Goal: Information Seeking & Learning: Learn about a topic

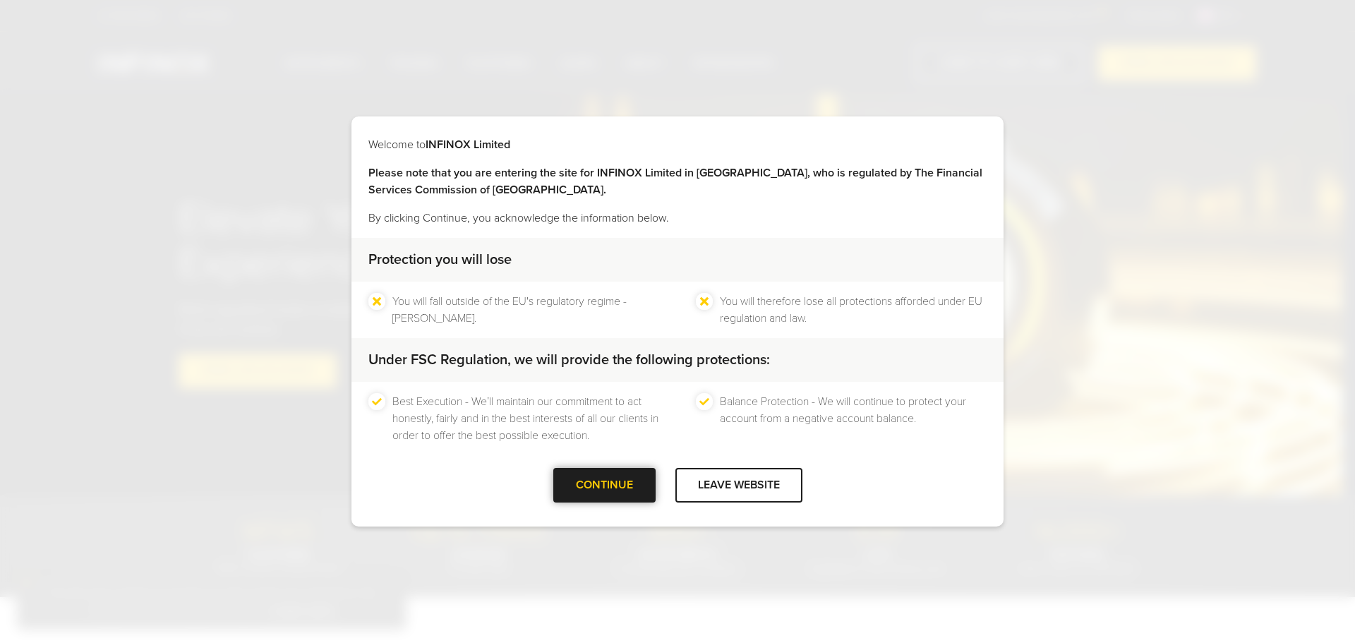
click at [604, 486] on div at bounding box center [604, 486] width 0 height 0
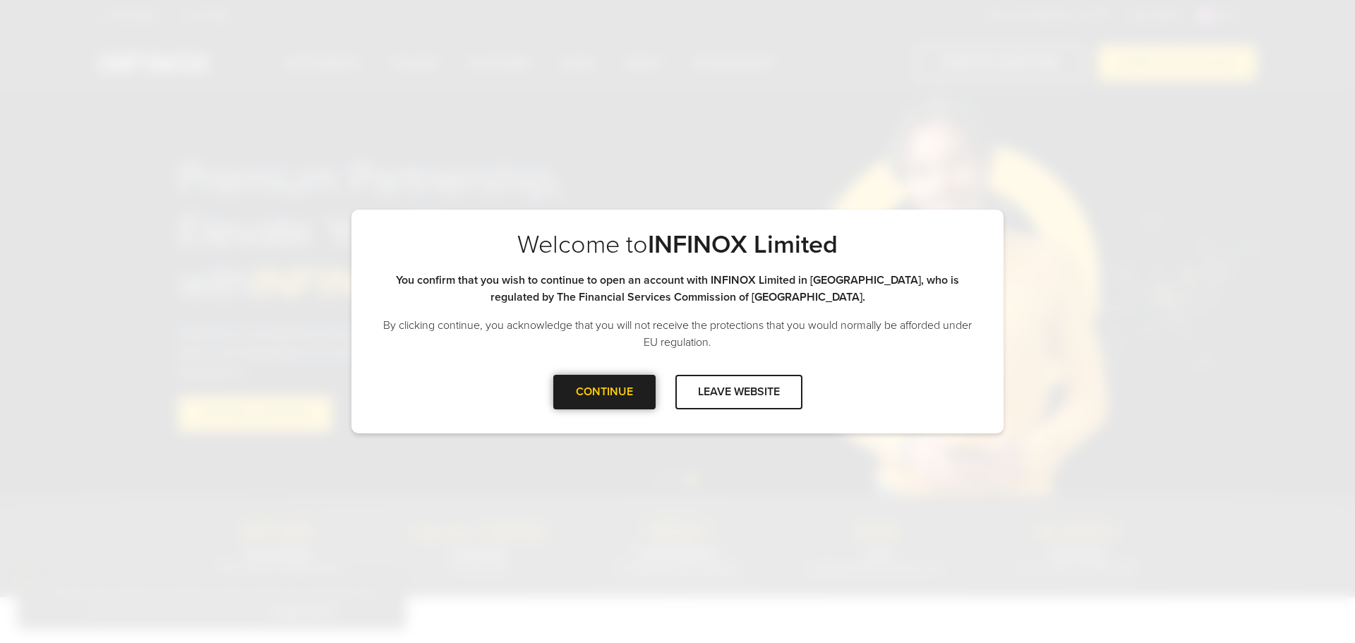
click at [604, 392] on div at bounding box center [604, 392] width 0 height 0
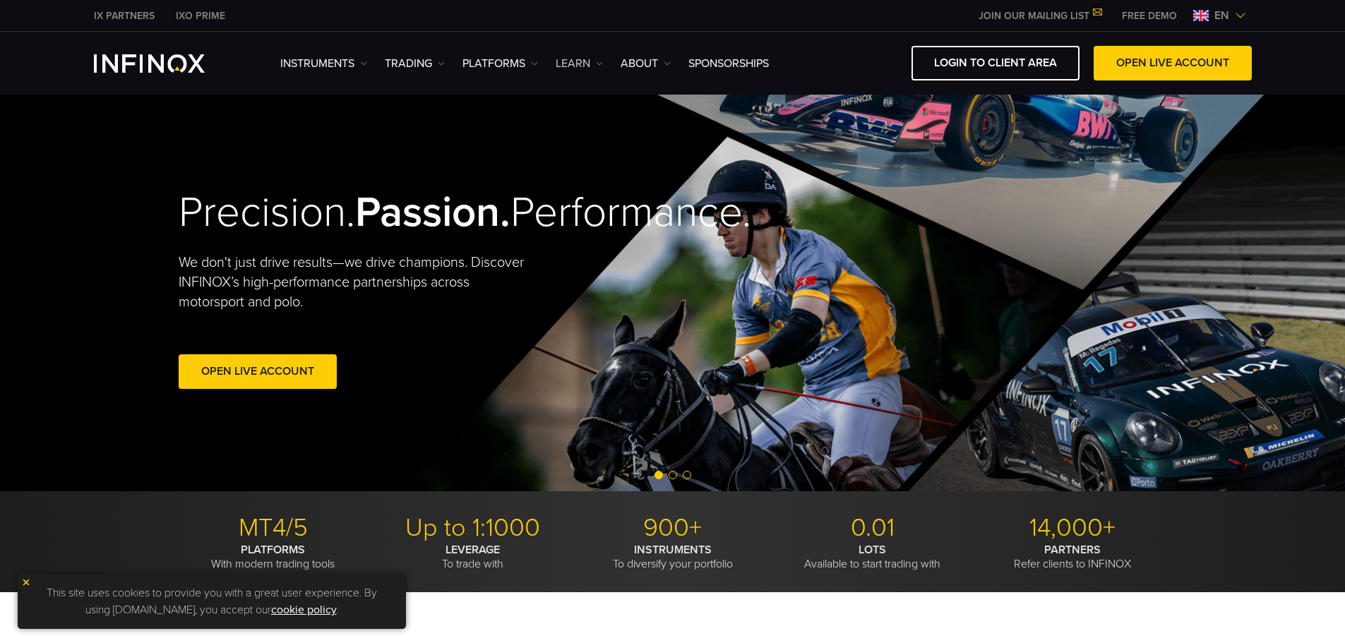
click at [579, 68] on link "Learn" at bounding box center [579, 63] width 47 height 17
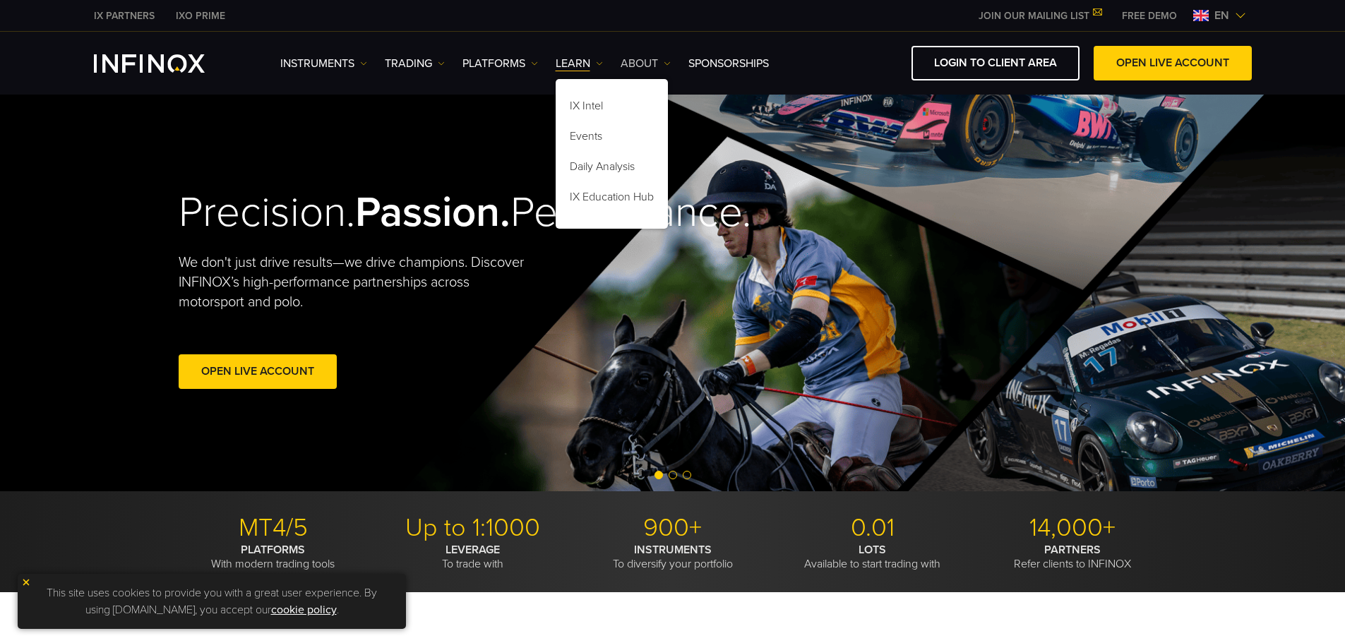
click at [637, 64] on link "ABOUT" at bounding box center [645, 63] width 50 height 17
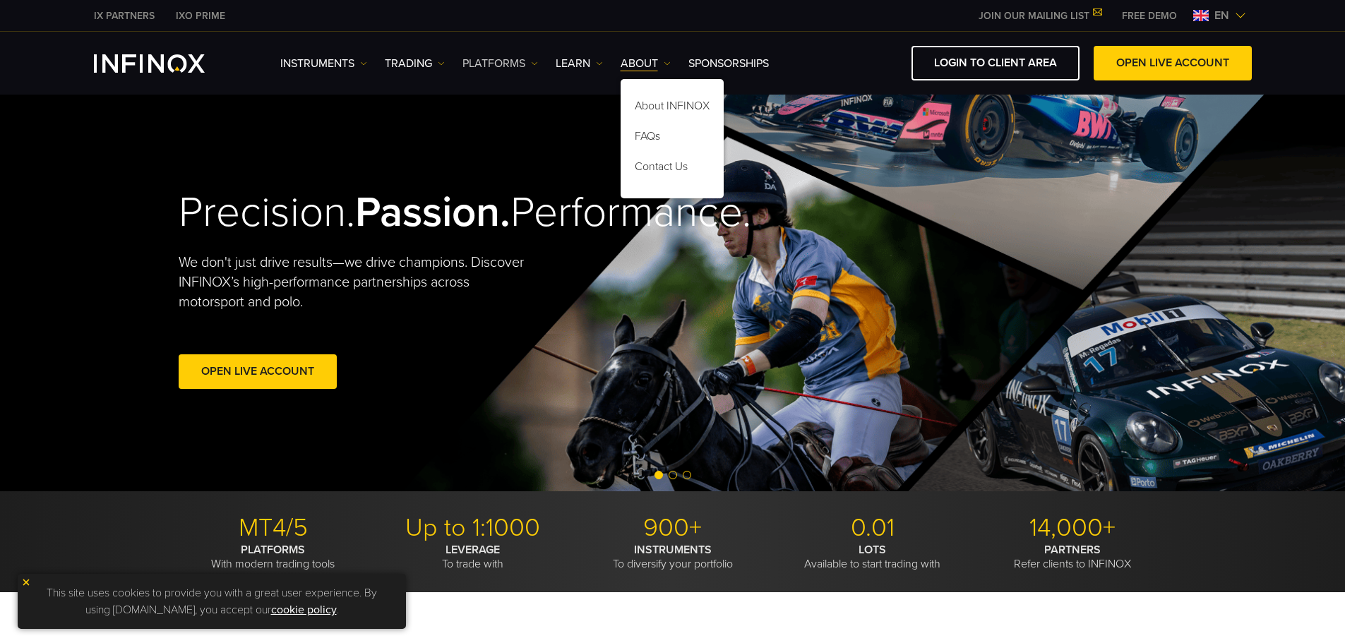
click at [508, 62] on link "PLATFORMS" at bounding box center [500, 63] width 76 height 17
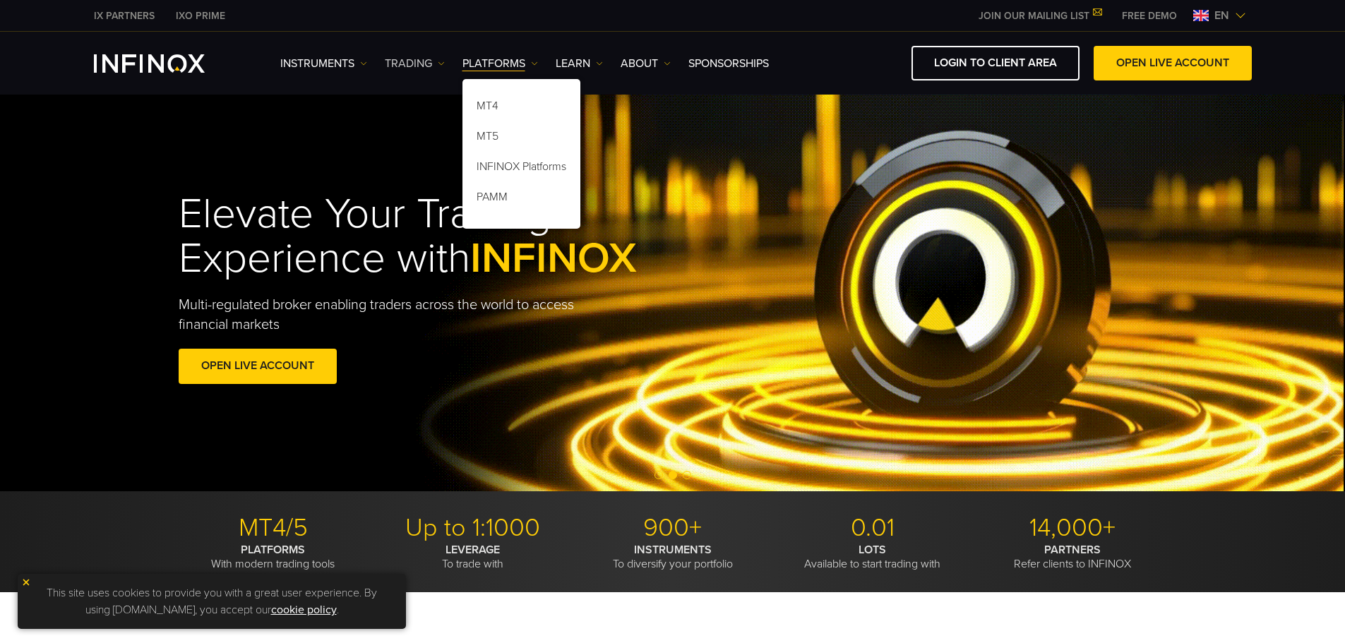
click at [434, 68] on link "TRADING" at bounding box center [415, 63] width 60 height 17
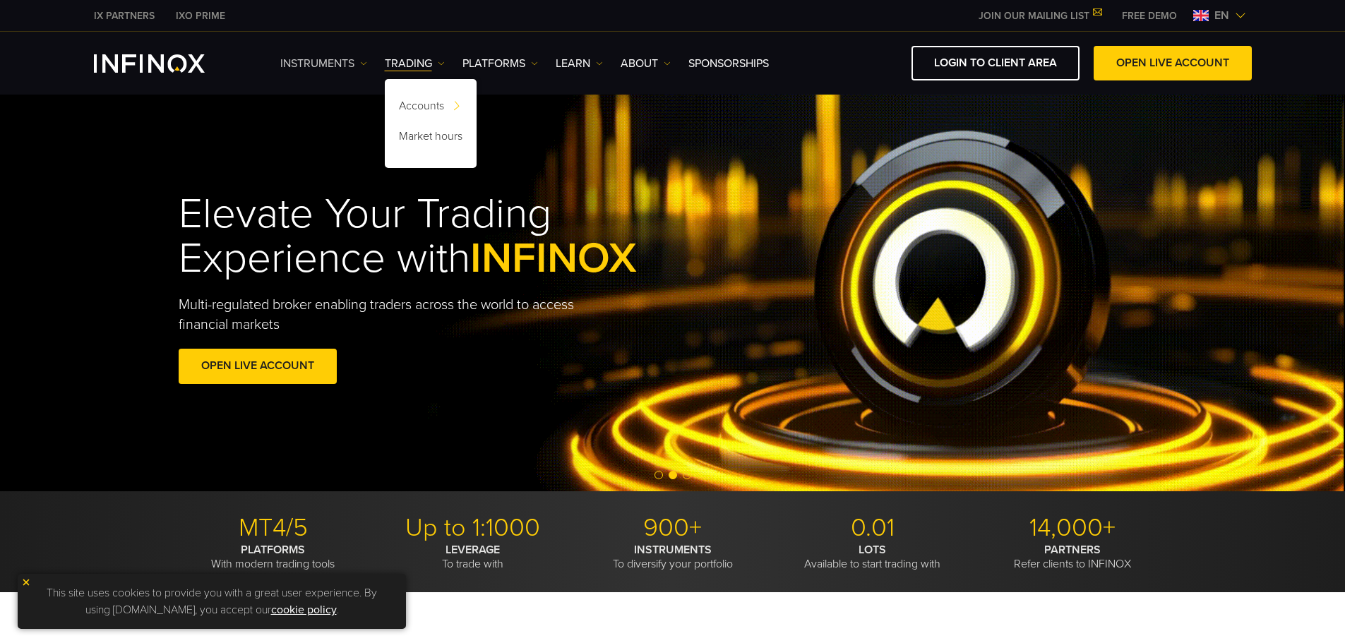
click at [328, 65] on link "Instruments" at bounding box center [323, 63] width 87 height 17
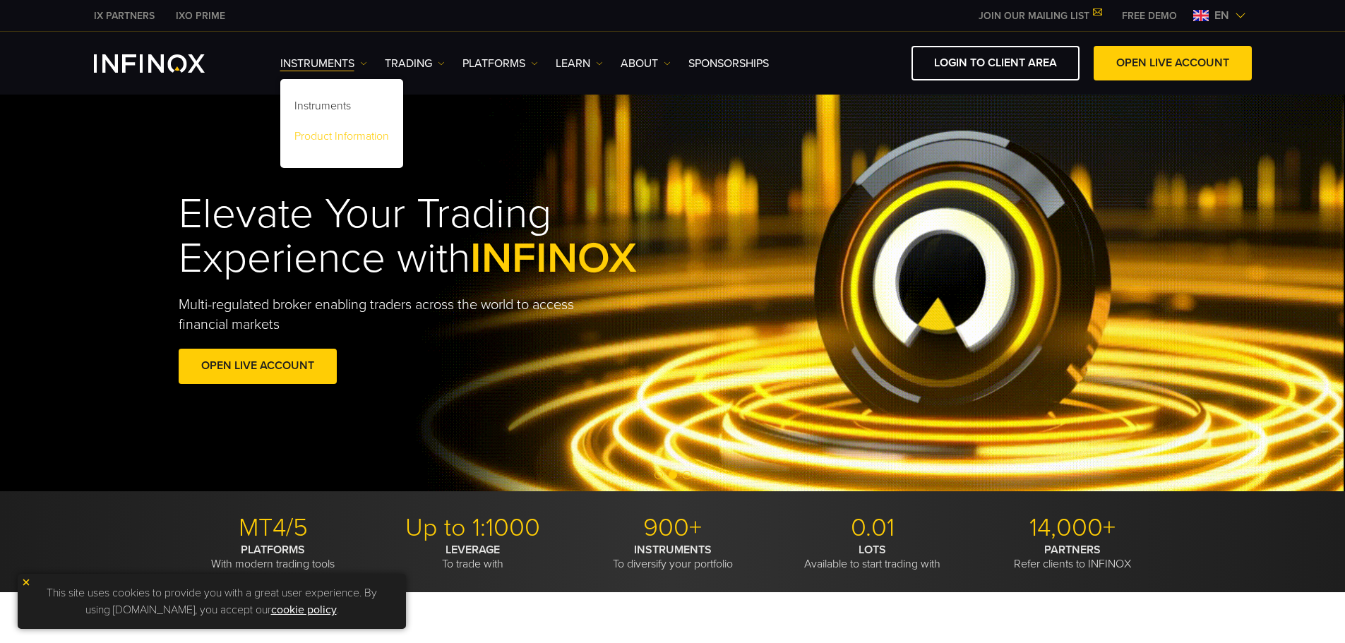
click at [345, 140] on link "Product Information" at bounding box center [341, 139] width 123 height 30
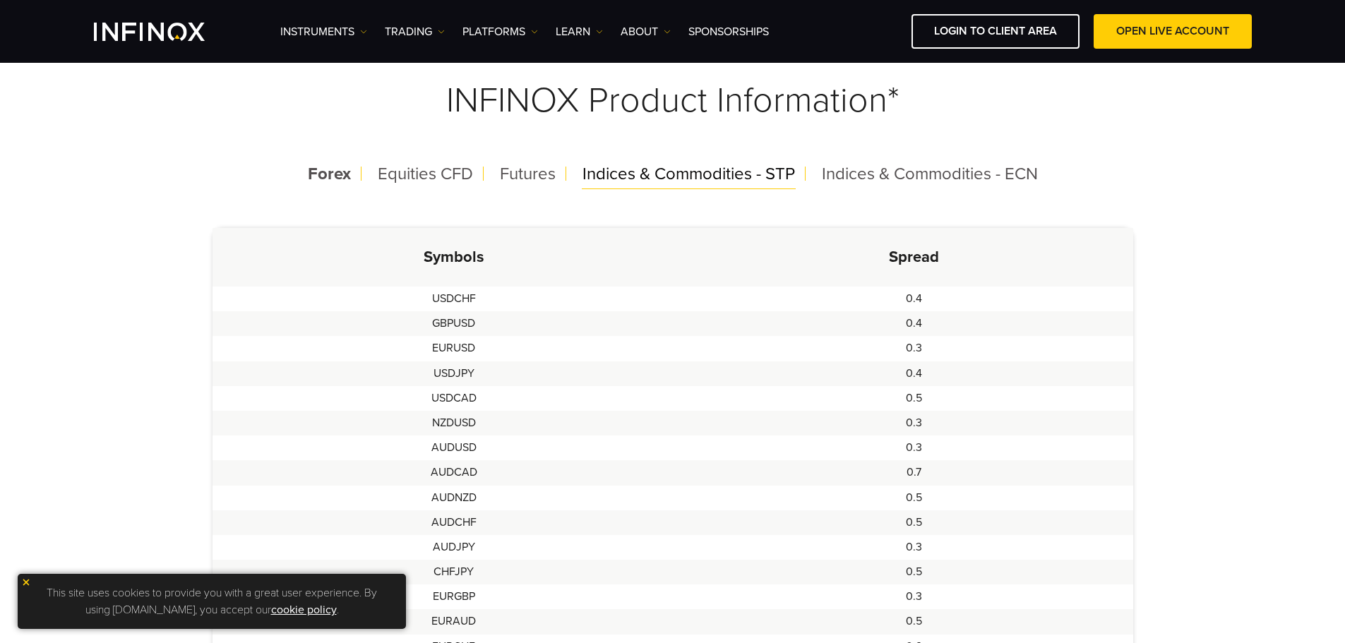
click at [642, 181] on span "Indices & Commodities - STP" at bounding box center [688, 174] width 212 height 20
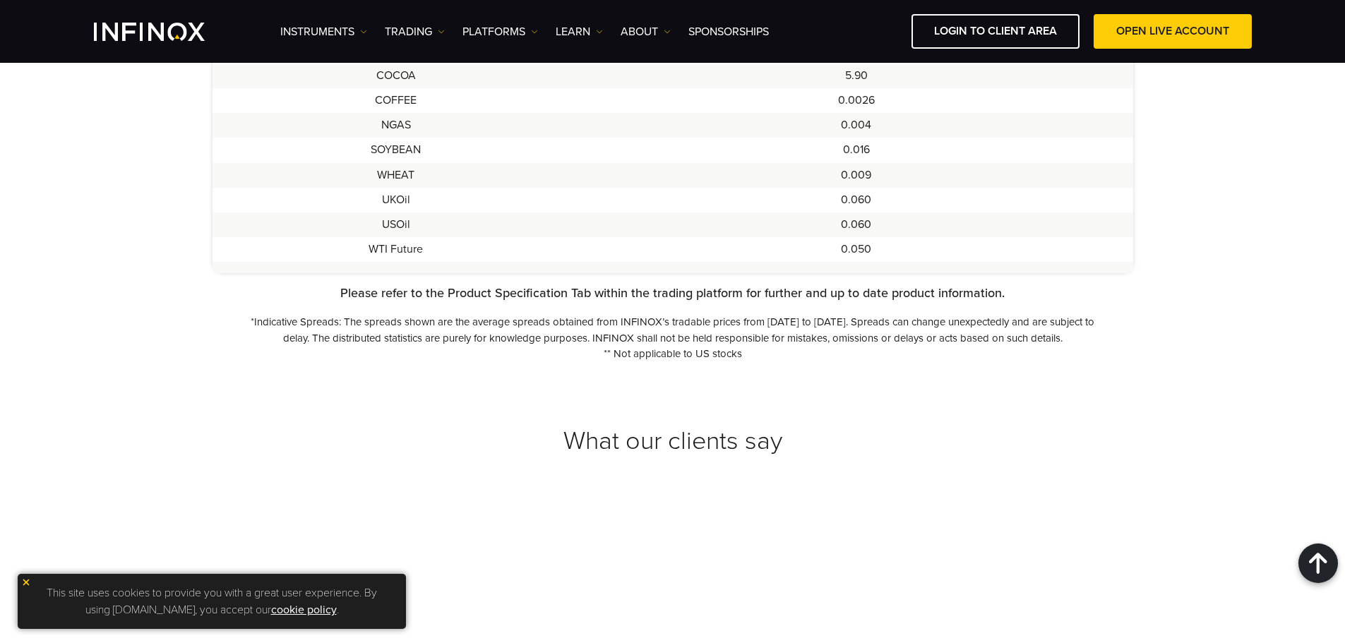
scroll to position [494, 0]
